Goal: Task Accomplishment & Management: Use online tool/utility

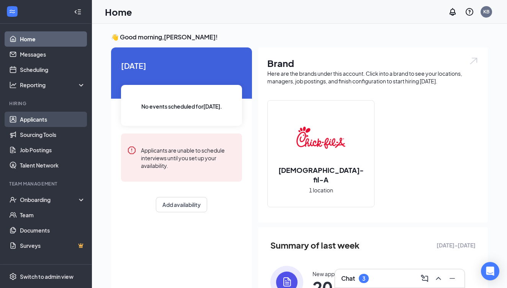
click at [43, 117] on link "Applicants" at bounding box center [52, 119] width 65 height 15
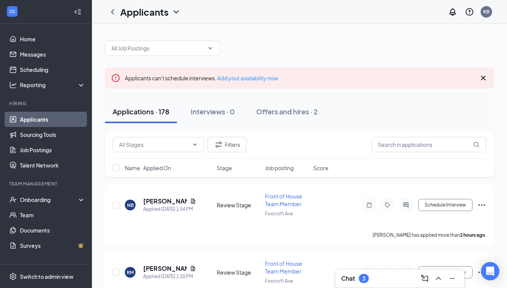
click at [443, 137] on div "Filters" at bounding box center [299, 145] width 389 height 28
click at [438, 144] on input "text" at bounding box center [428, 144] width 115 height 15
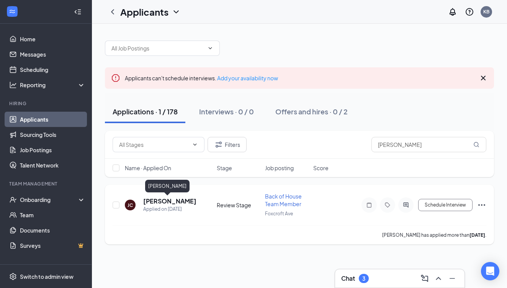
click at [170, 202] on h5 "[PERSON_NAME]" at bounding box center [169, 201] width 53 height 8
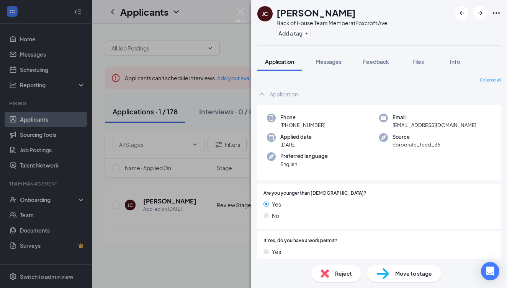
click at [234, 7] on div "[PERSON_NAME] Back of House Team Member at [GEOGRAPHIC_DATA] Add a tag Applicat…" at bounding box center [253, 144] width 507 height 288
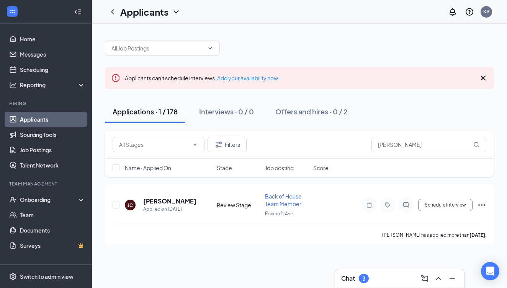
click at [239, 10] on div "Applicants KB" at bounding box center [299, 12] width 415 height 24
click at [424, 142] on input "[PERSON_NAME]" at bounding box center [428, 144] width 115 height 15
type input "J"
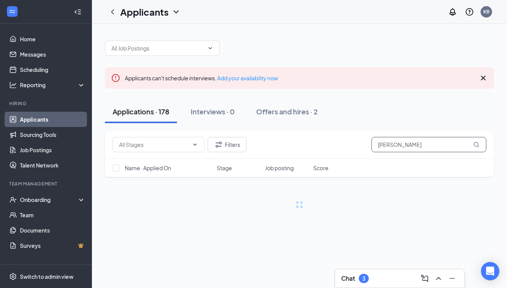
type input "[PERSON_NAME]"
